Goal: Transaction & Acquisition: Purchase product/service

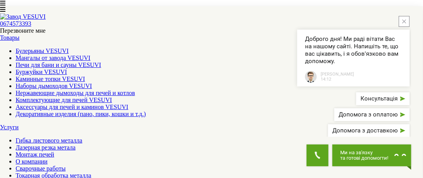
scroll to position [273, 0]
click at [407, 27] on button "close button" at bounding box center [404, 21] width 11 height 11
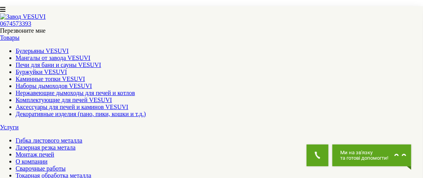
scroll to position [976, 0]
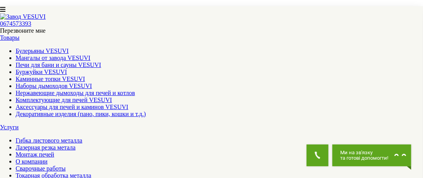
scroll to position [742, 0]
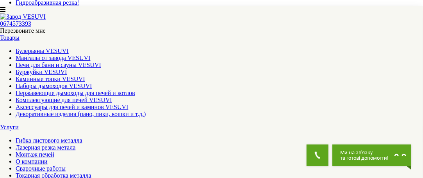
scroll to position [469, 0]
